Goal: Information Seeking & Learning: Learn about a topic

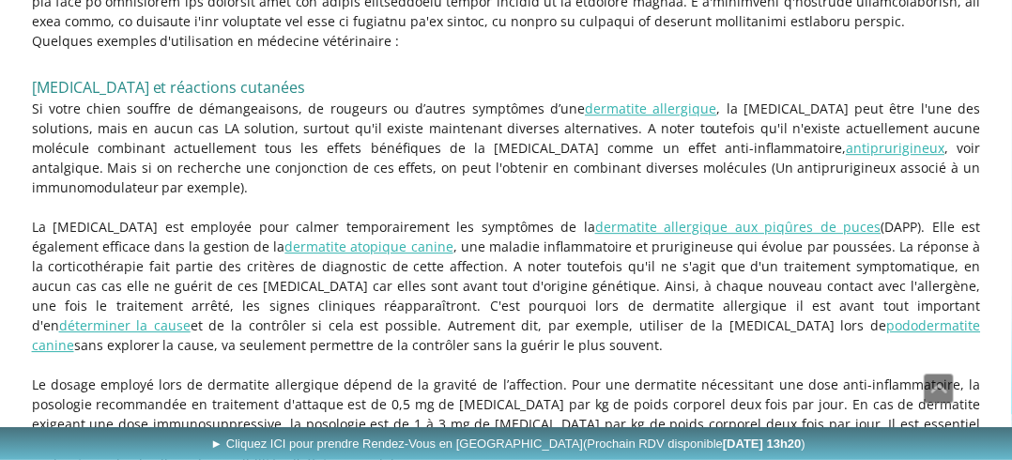
scroll to position [1948, 0]
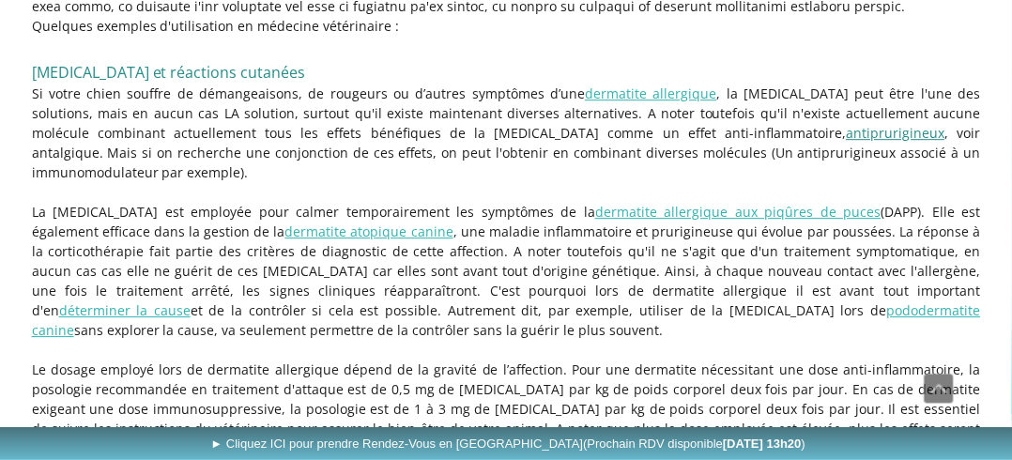
click at [845, 129] on link "antiprurigineux" at bounding box center [894, 133] width 99 height 18
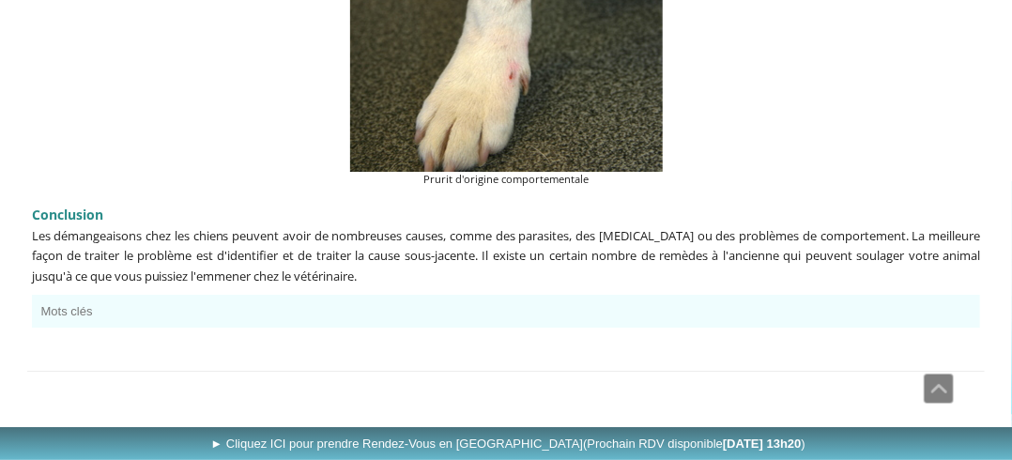
scroll to position [4867, 0]
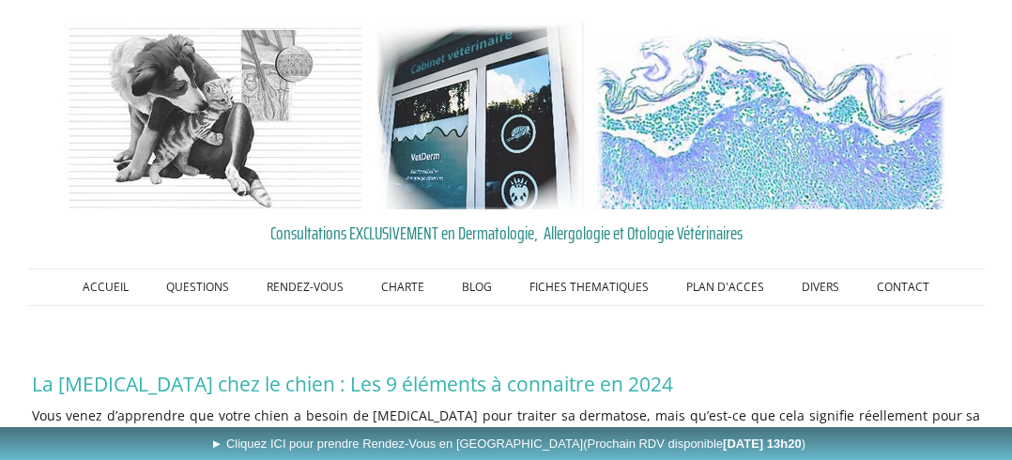
scroll to position [1948, 0]
